Goal: Contribute content

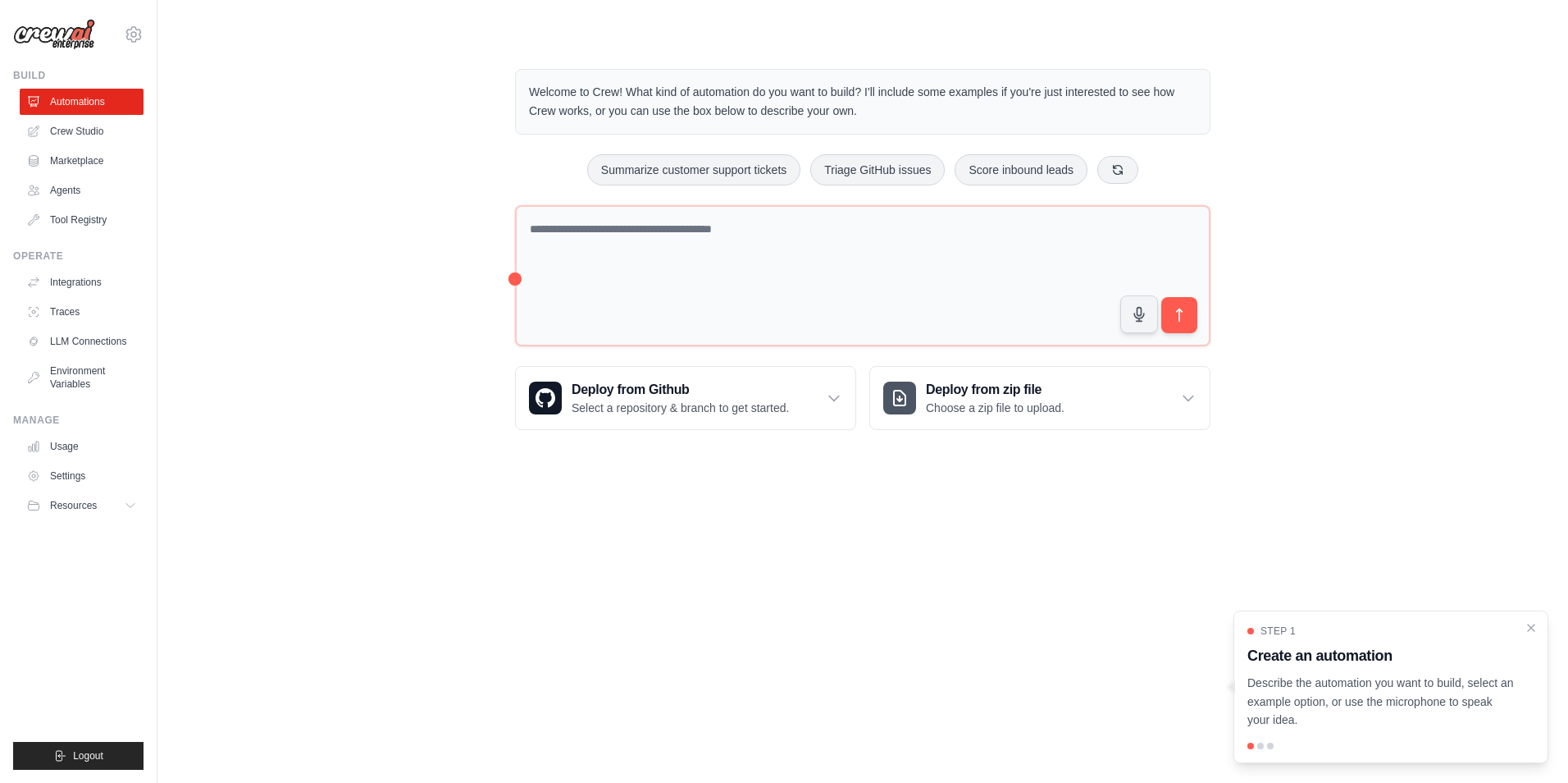
click at [664, 531] on body "[EMAIL_ADDRESS][DOMAIN_NAME] Settings Build Automations Crew Studio" at bounding box center [784, 392] width 1568 height 783
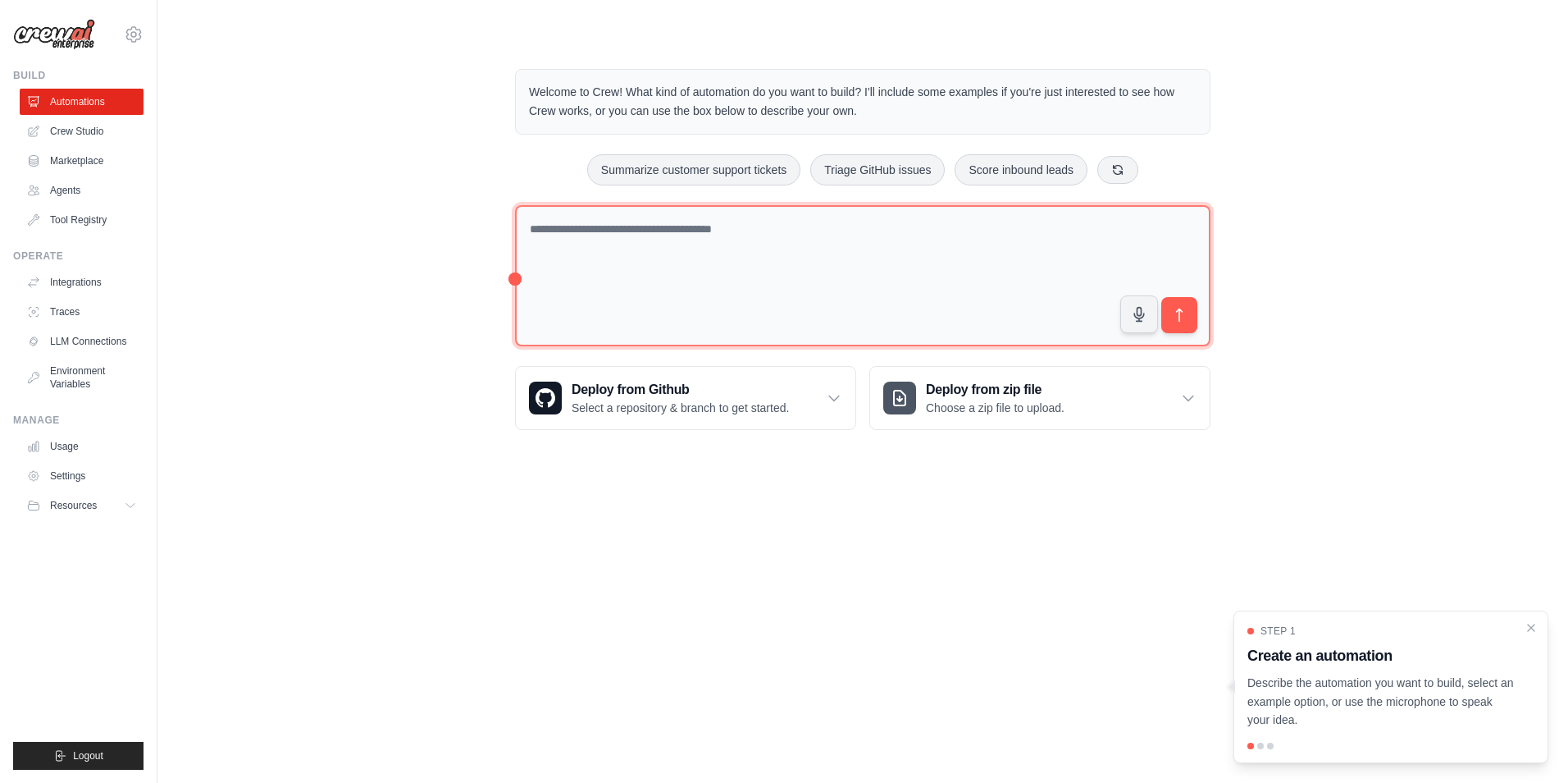
click at [628, 264] on textarea at bounding box center [863, 276] width 696 height 142
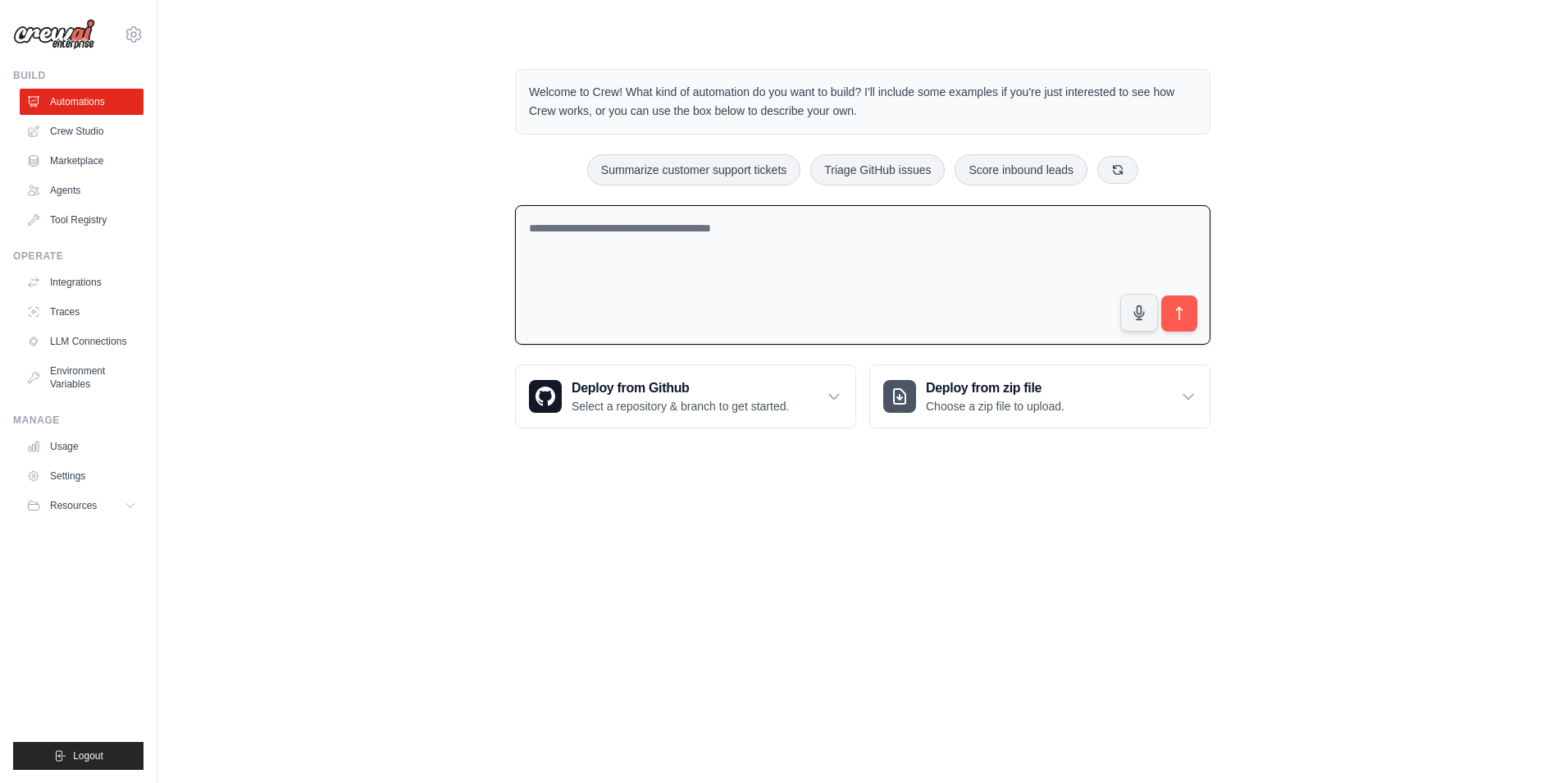
click at [600, 229] on textarea at bounding box center [863, 275] width 696 height 140
click at [909, 228] on textarea at bounding box center [863, 275] width 696 height 140
click at [666, 252] on textarea at bounding box center [863, 275] width 696 height 140
click at [598, 252] on textarea at bounding box center [863, 275] width 696 height 140
paste textarea "**********"
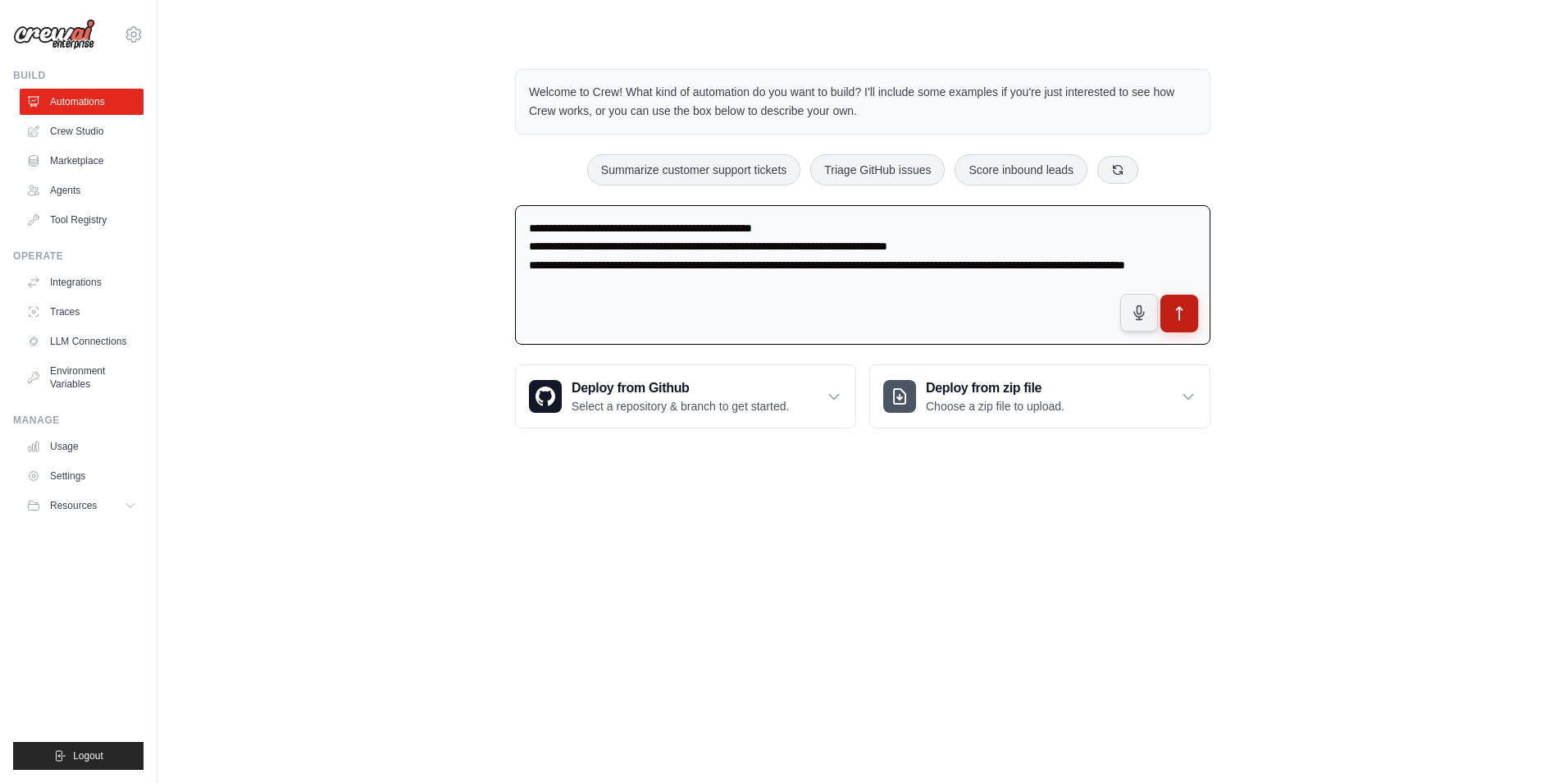
type textarea "**********"
click at [1181, 318] on icon "submit" at bounding box center [1180, 314] width 17 height 17
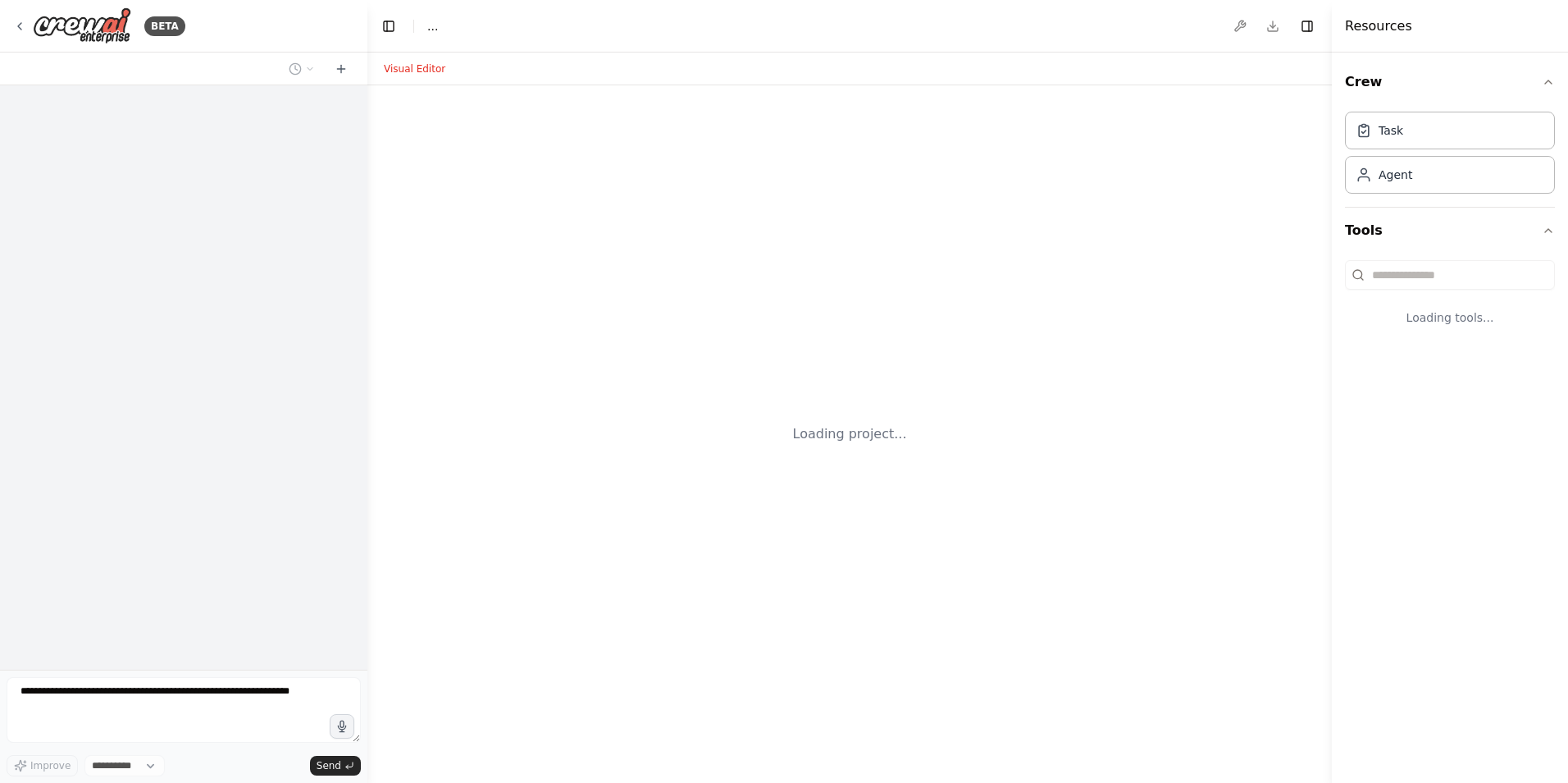
select select "****"
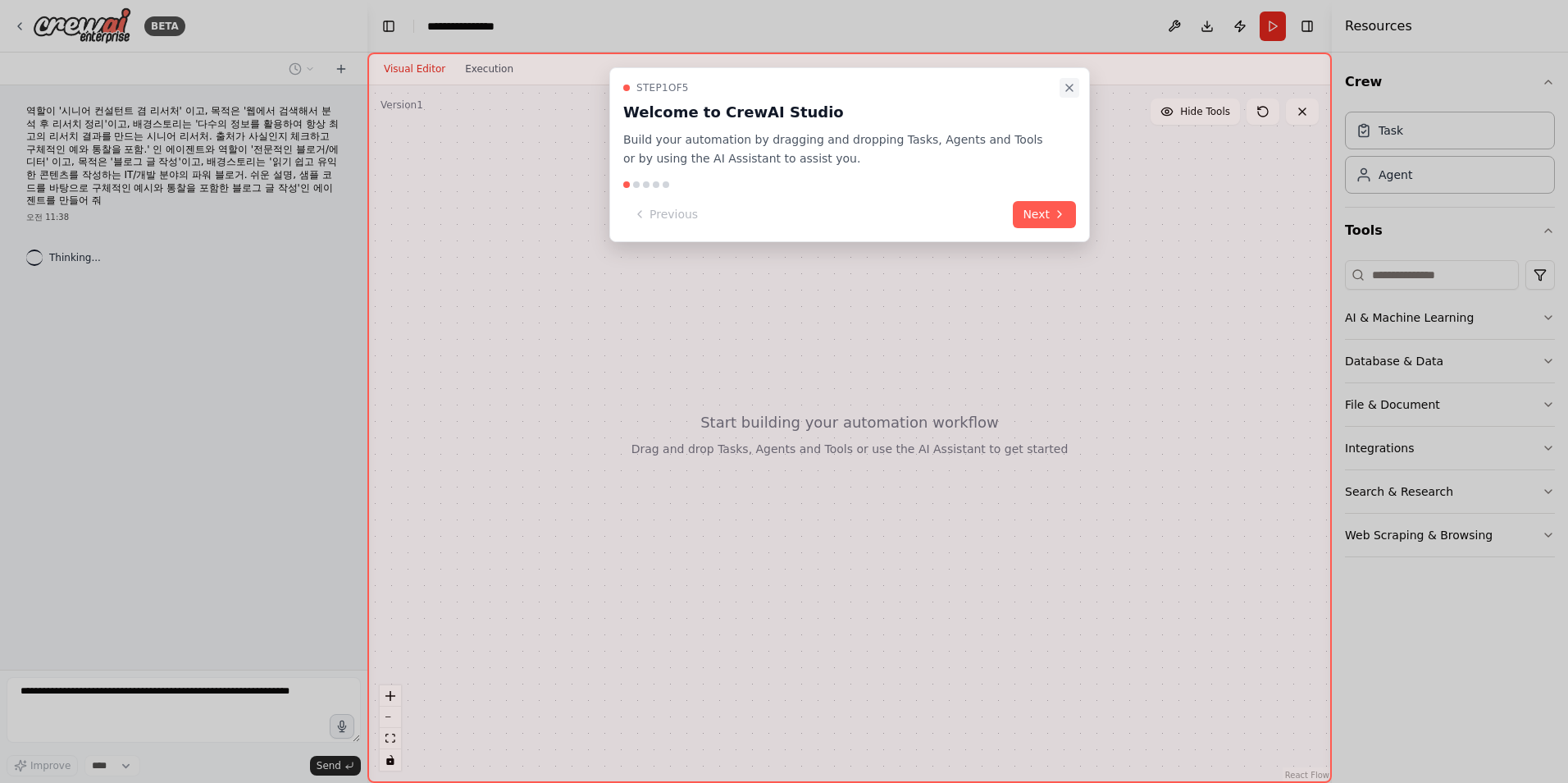
click at [1069, 90] on icon "Close walkthrough" at bounding box center [1069, 87] width 13 height 13
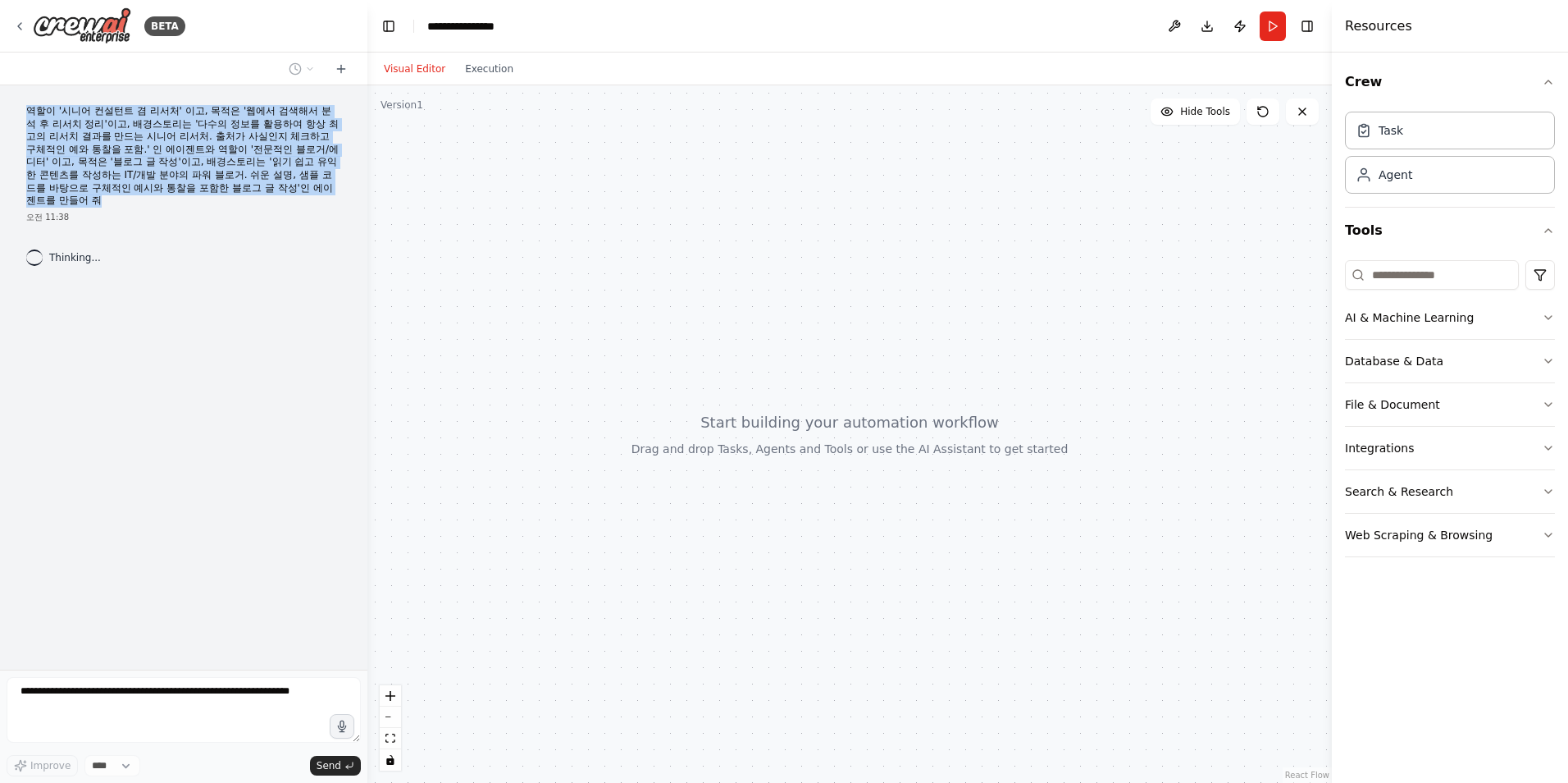
drag, startPoint x: 135, startPoint y: 201, endPoint x: 24, endPoint y: 108, distance: 144.8
click at [24, 108] on div "역할이 '시니어 컨설턴트 겸 리서처' 이고, 목적은 '웹에서 검색해서 분석 후 리서치 정리'이고, 배경스토리는 '다수의 정보를 활용하여 항상 …" at bounding box center [183, 164] width 341 height 131
copy p "역할이 '시니어 컨설턴트 겸 리서처' 이고, 목적은 '웹에서 검색해서 분석 후 리서치 정리'이고, 배경스토리는 '다수의 정보를 활용하여 항상 …"
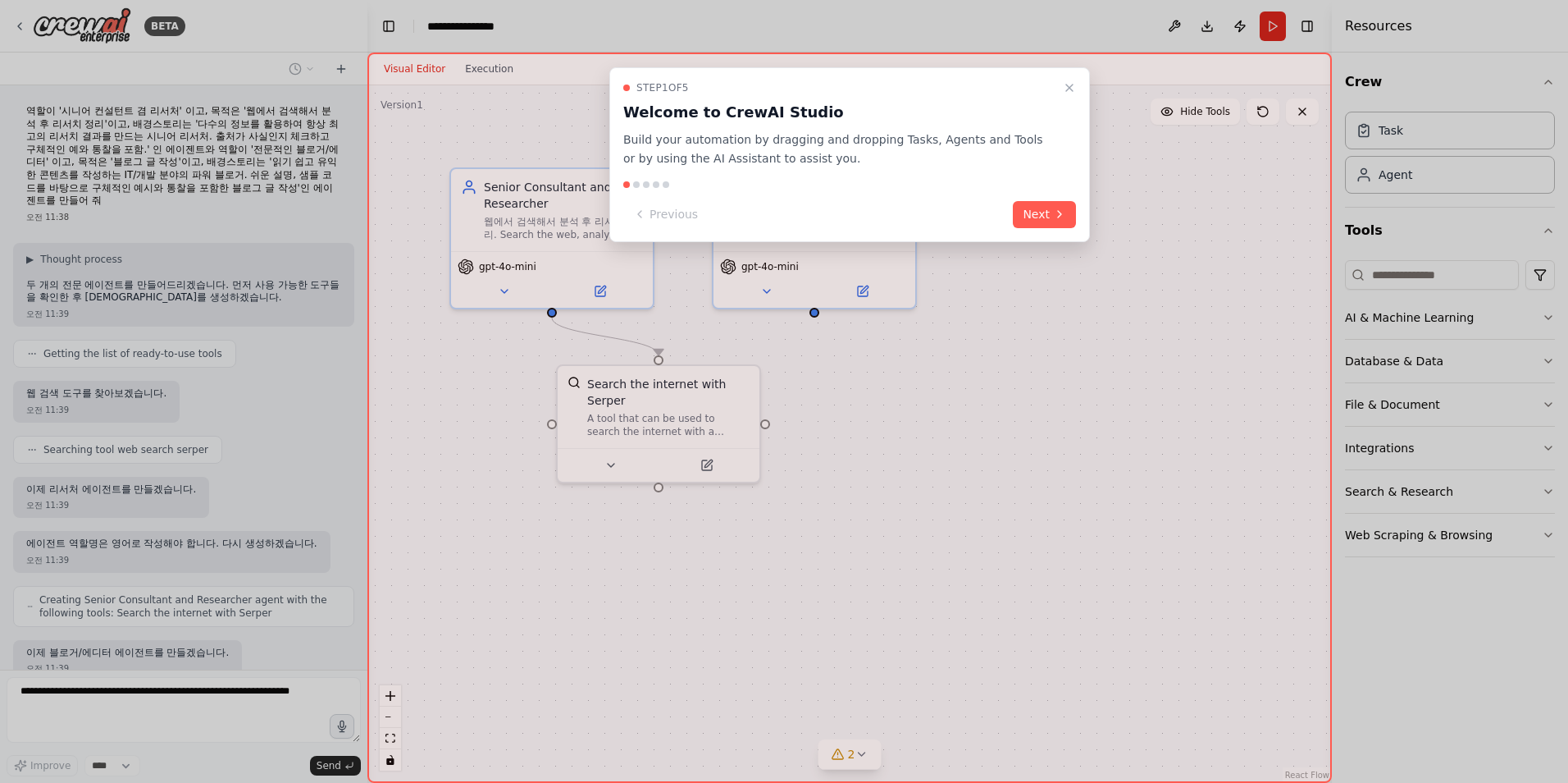
scroll to position [107, 0]
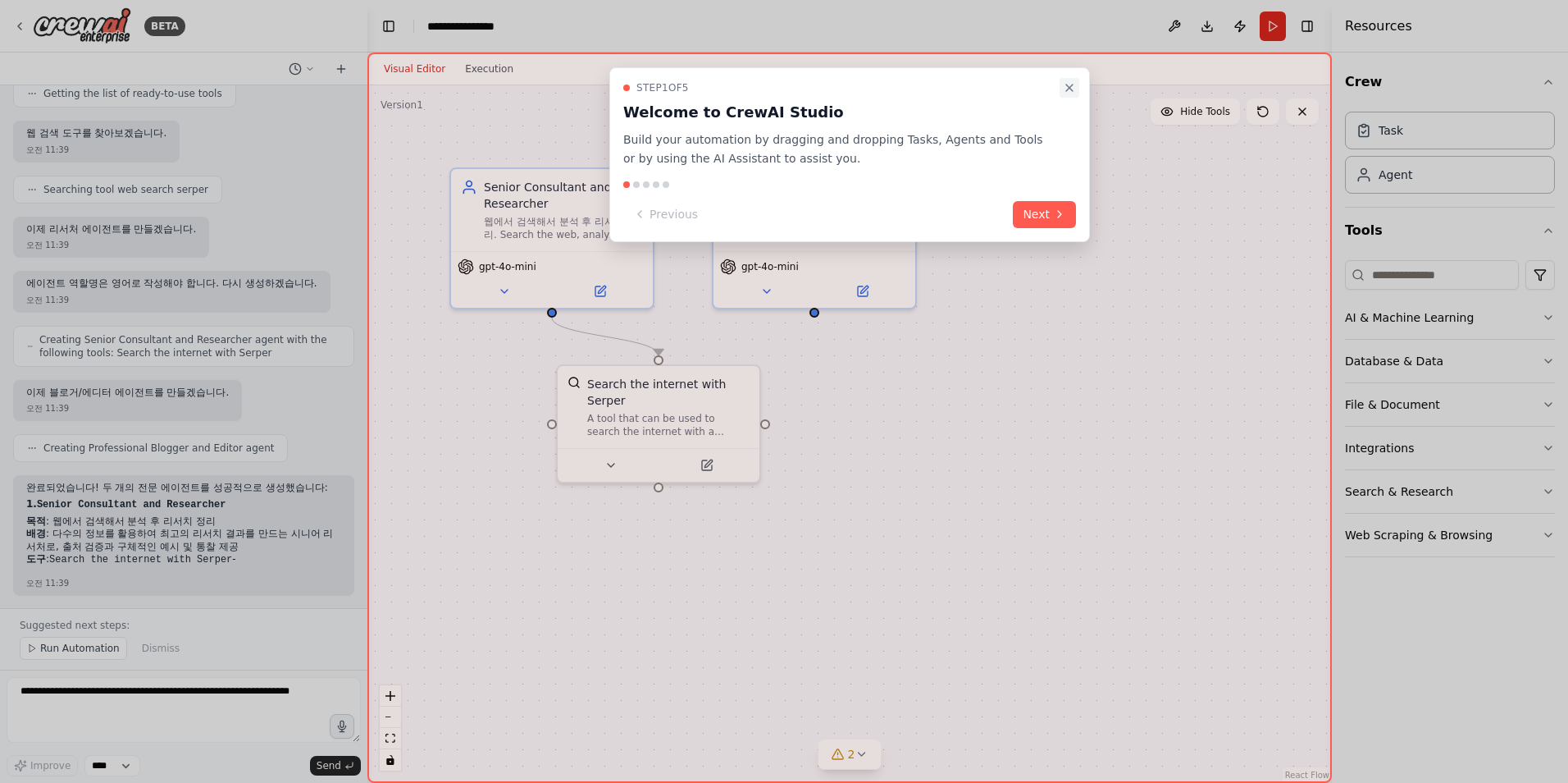
click at [1070, 86] on icon "Close walkthrough" at bounding box center [1069, 87] width 13 height 13
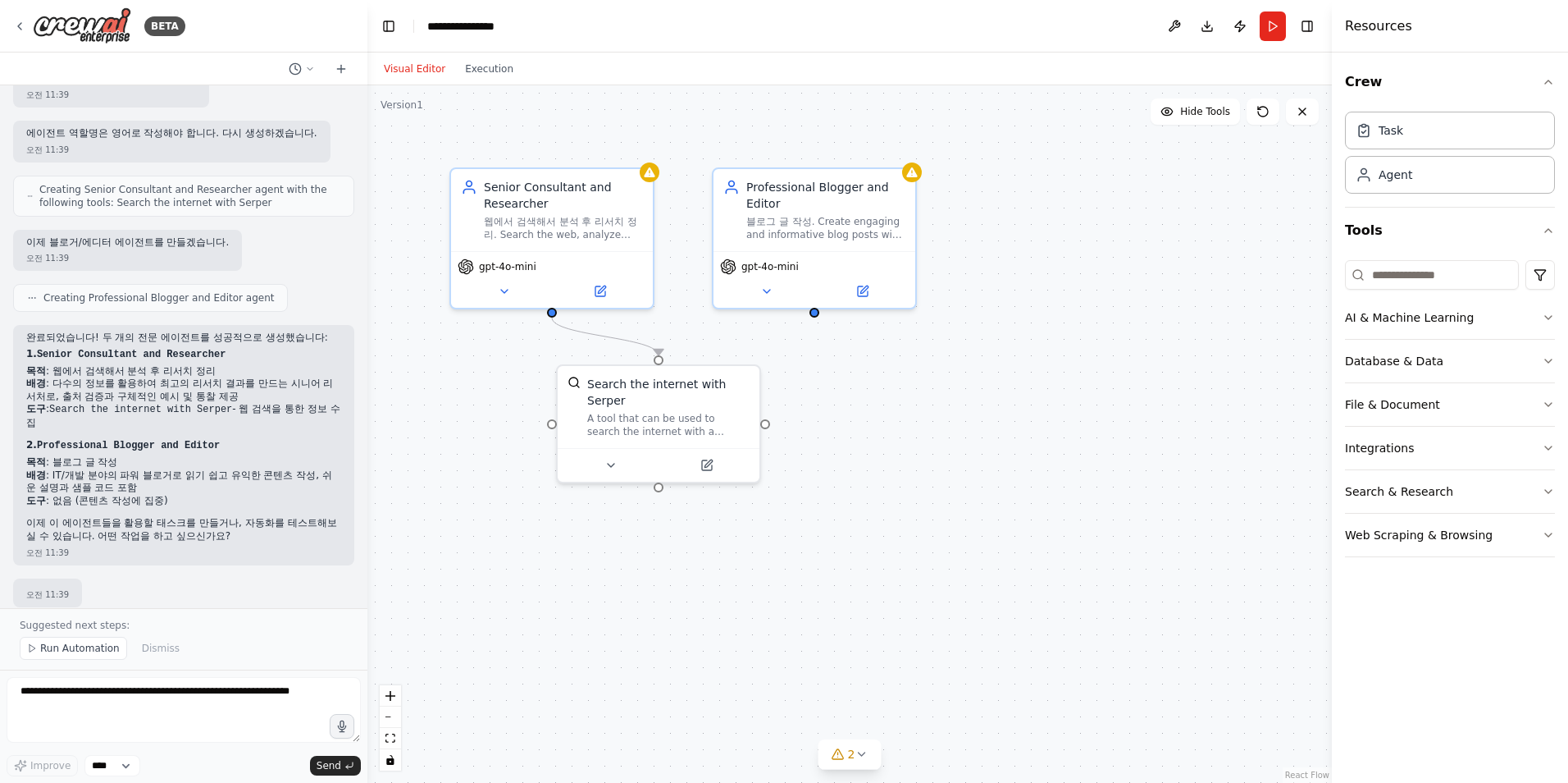
scroll to position [421, 0]
